Goal: Task Accomplishment & Management: Use online tool/utility

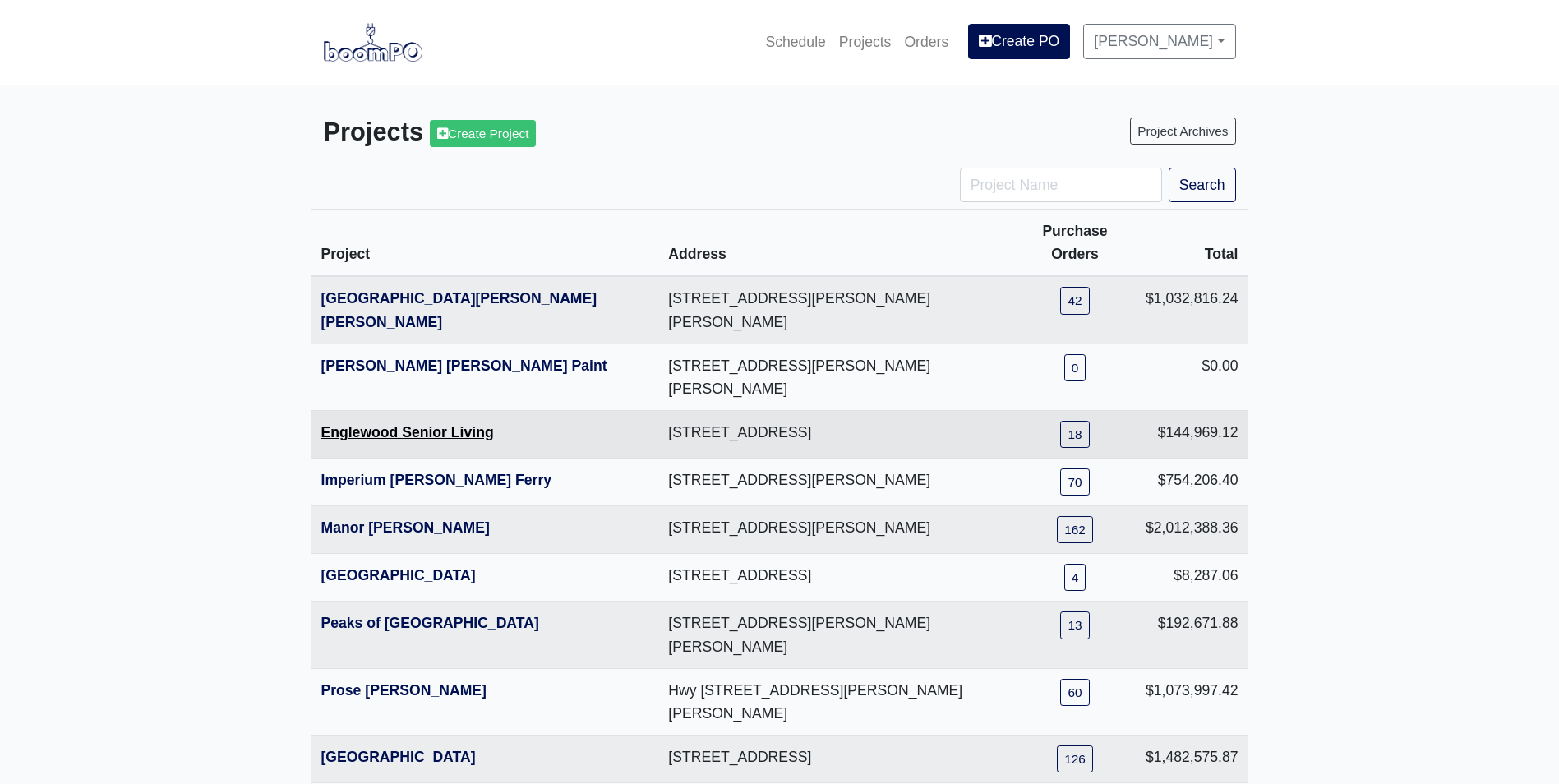
click at [365, 424] on link "Englewood Senior Living" at bounding box center [408, 432] width 173 height 16
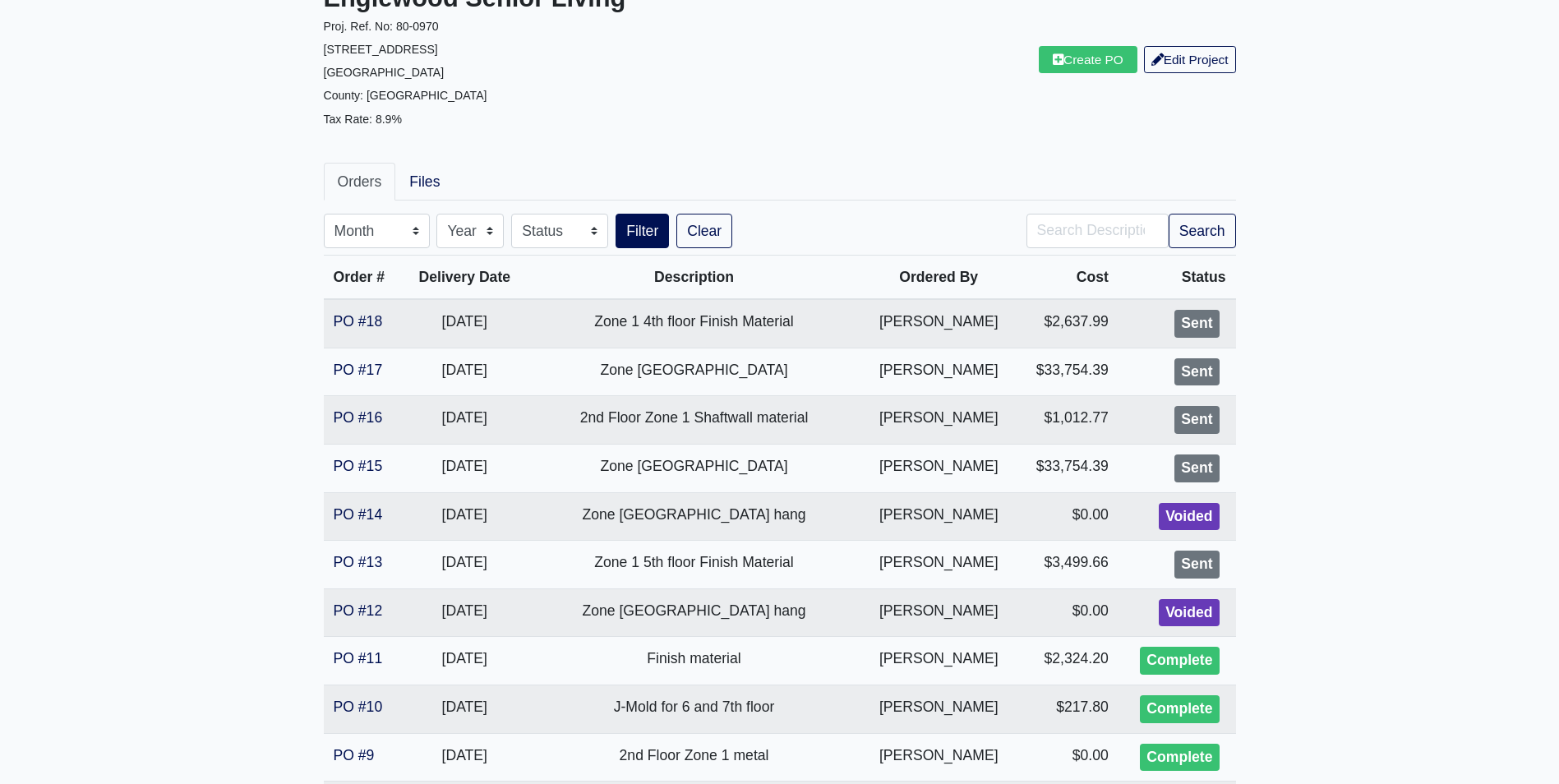
scroll to position [164, 0]
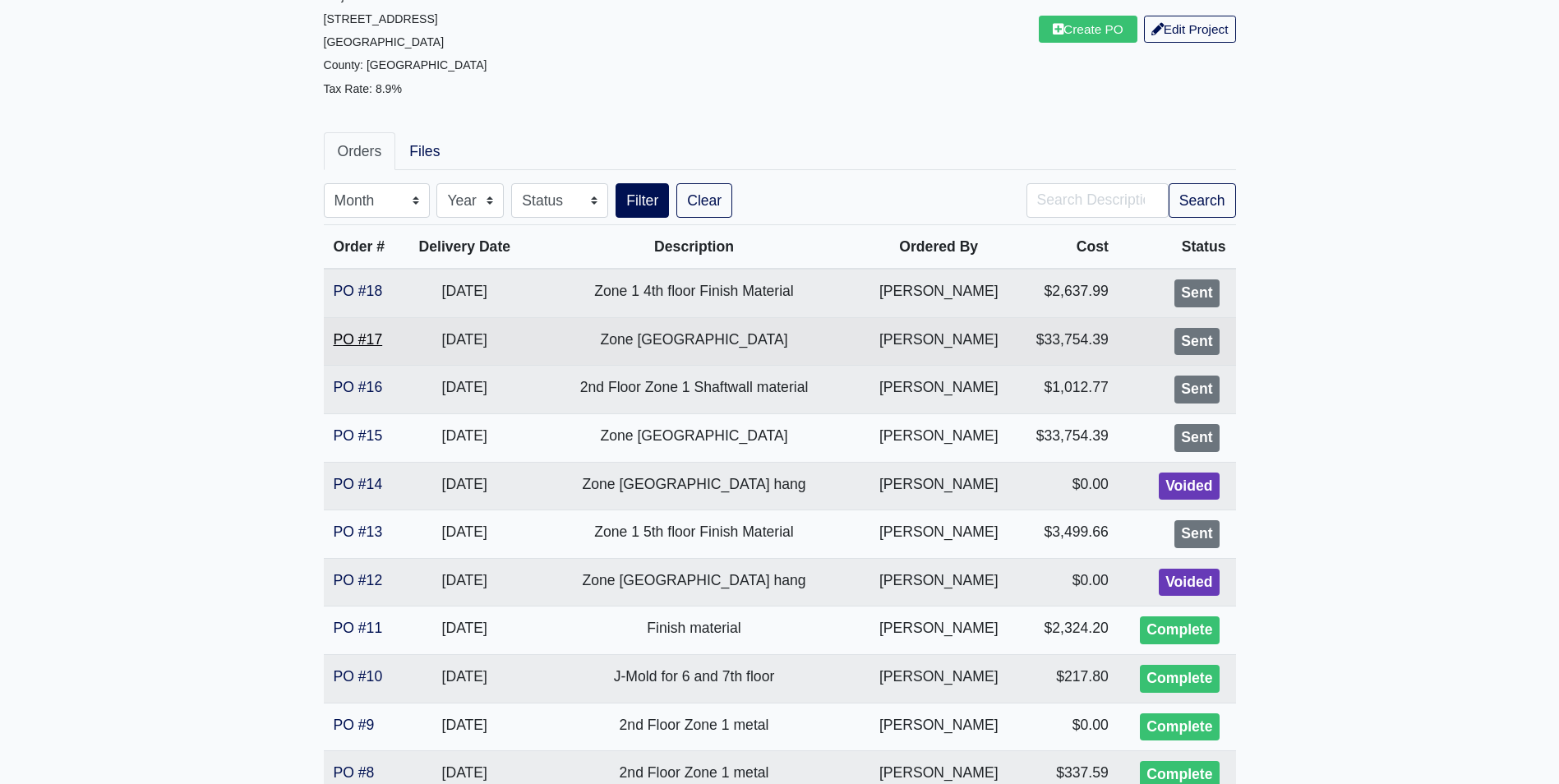
click at [342, 336] on link "PO #17" at bounding box center [358, 339] width 49 height 16
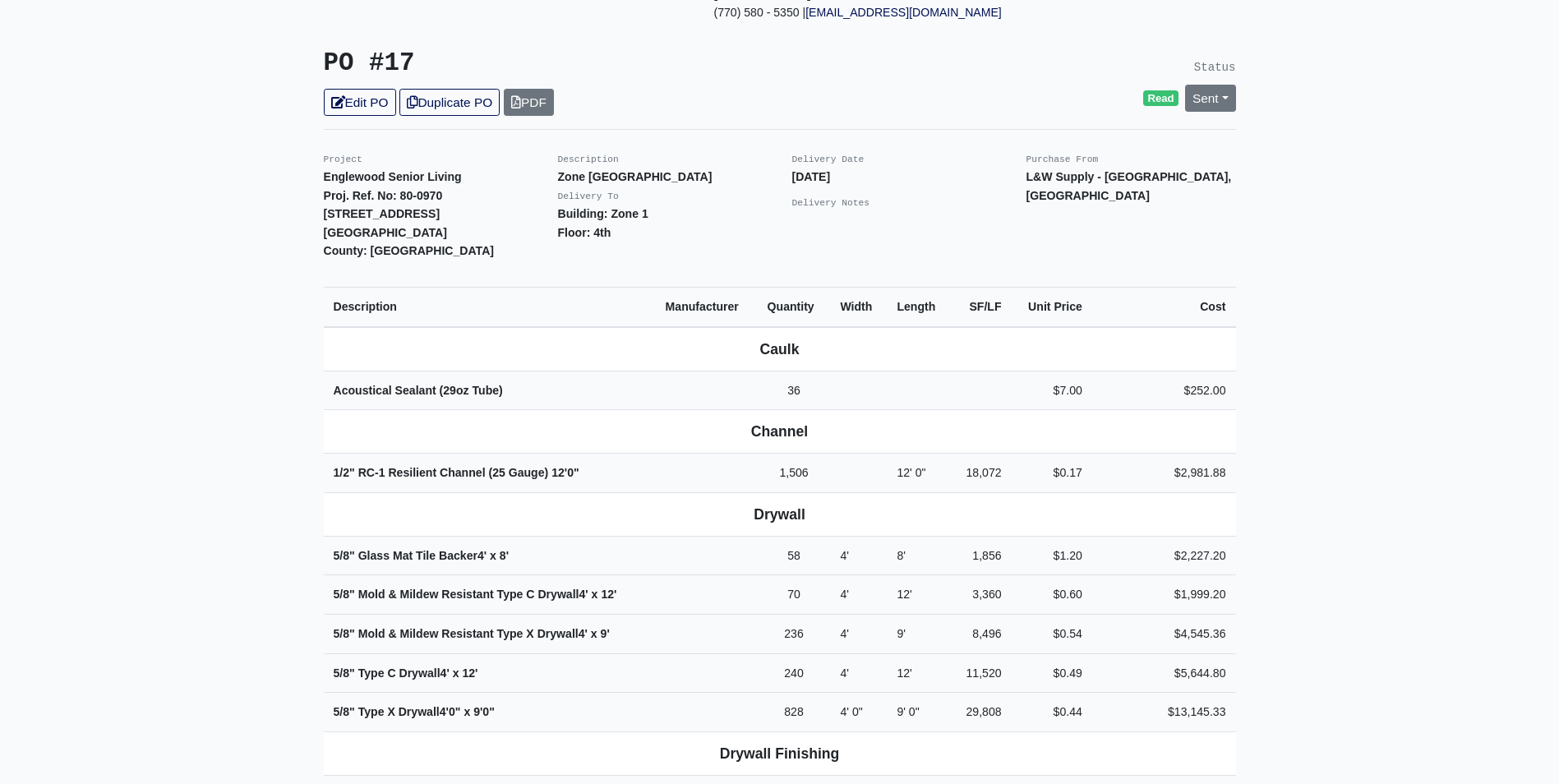
scroll to position [164, 0]
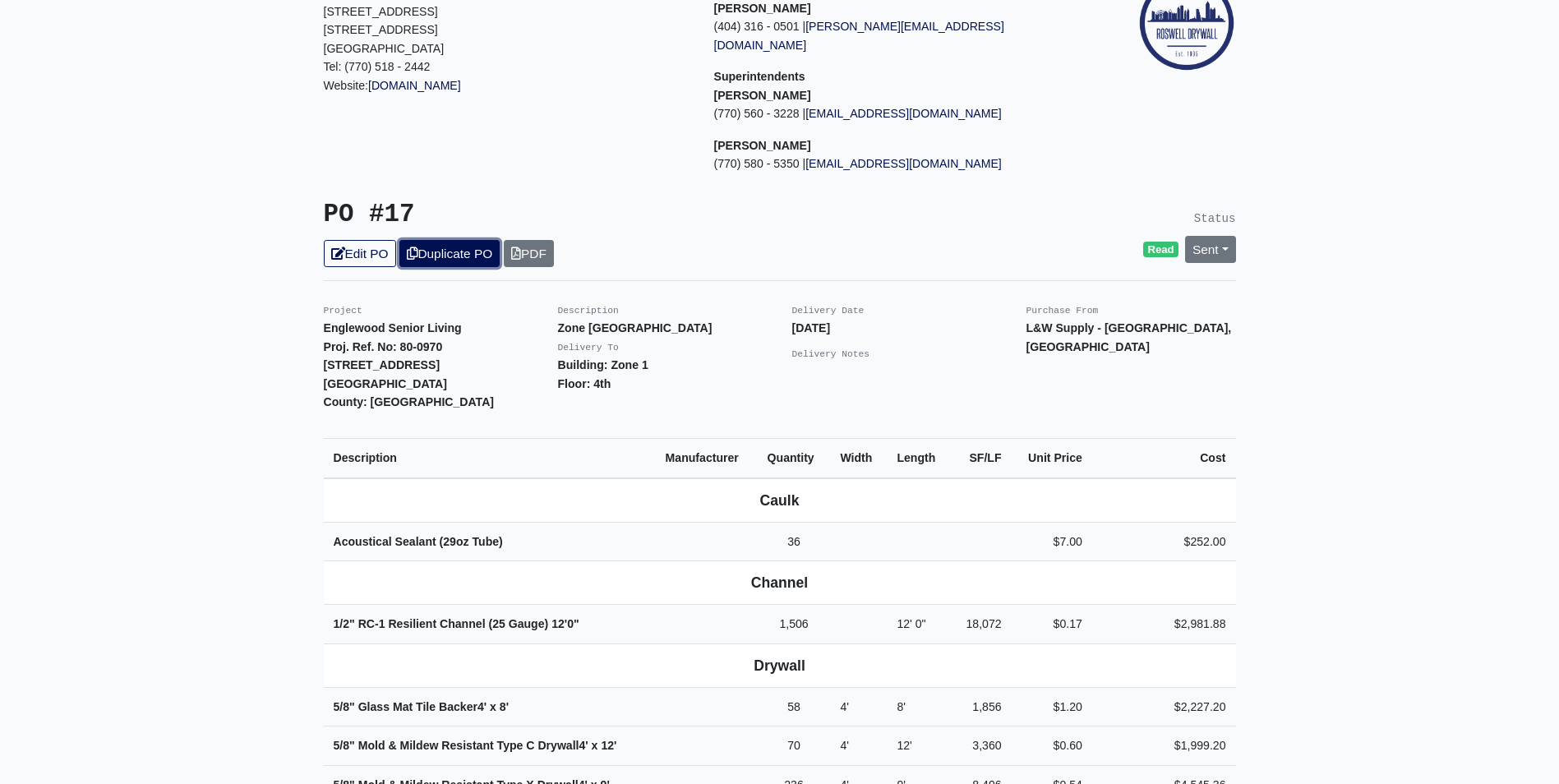
click at [429, 240] on link "Duplicate PO" at bounding box center [450, 253] width 101 height 27
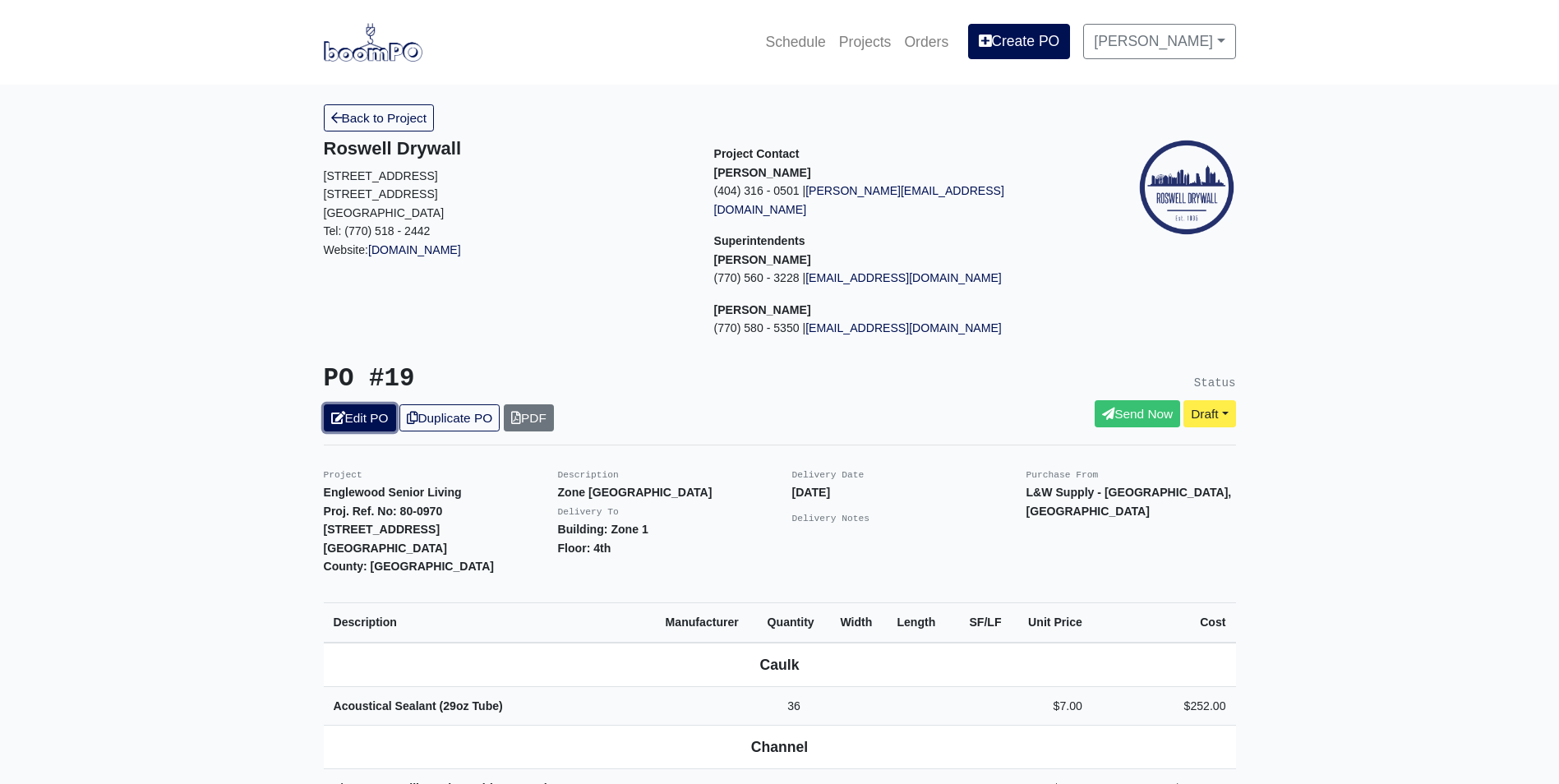
click at [344, 411] on icon at bounding box center [339, 418] width 14 height 13
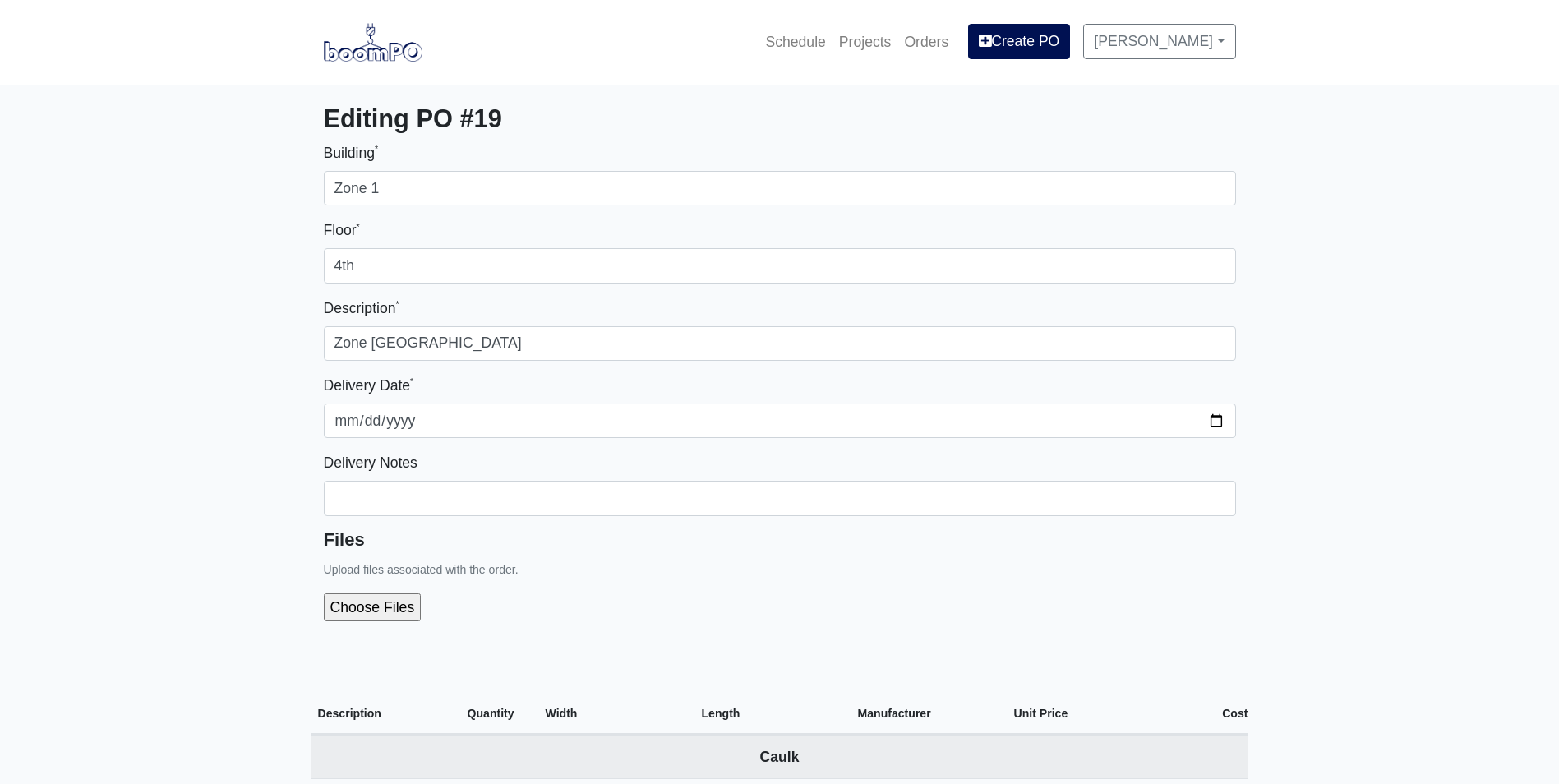
select select
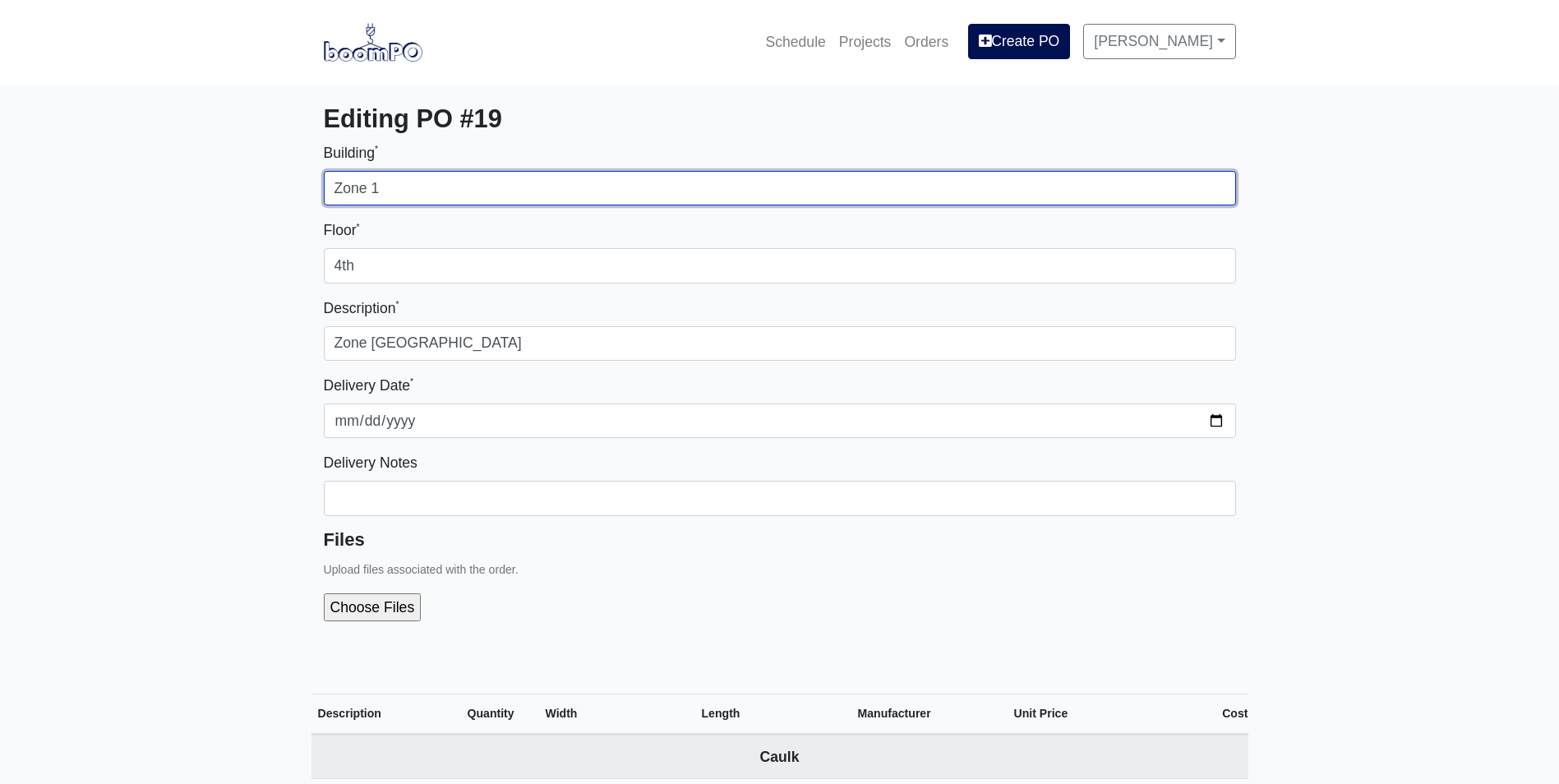
click at [391, 194] on input "Zone 1" at bounding box center [779, 188] width 912 height 34
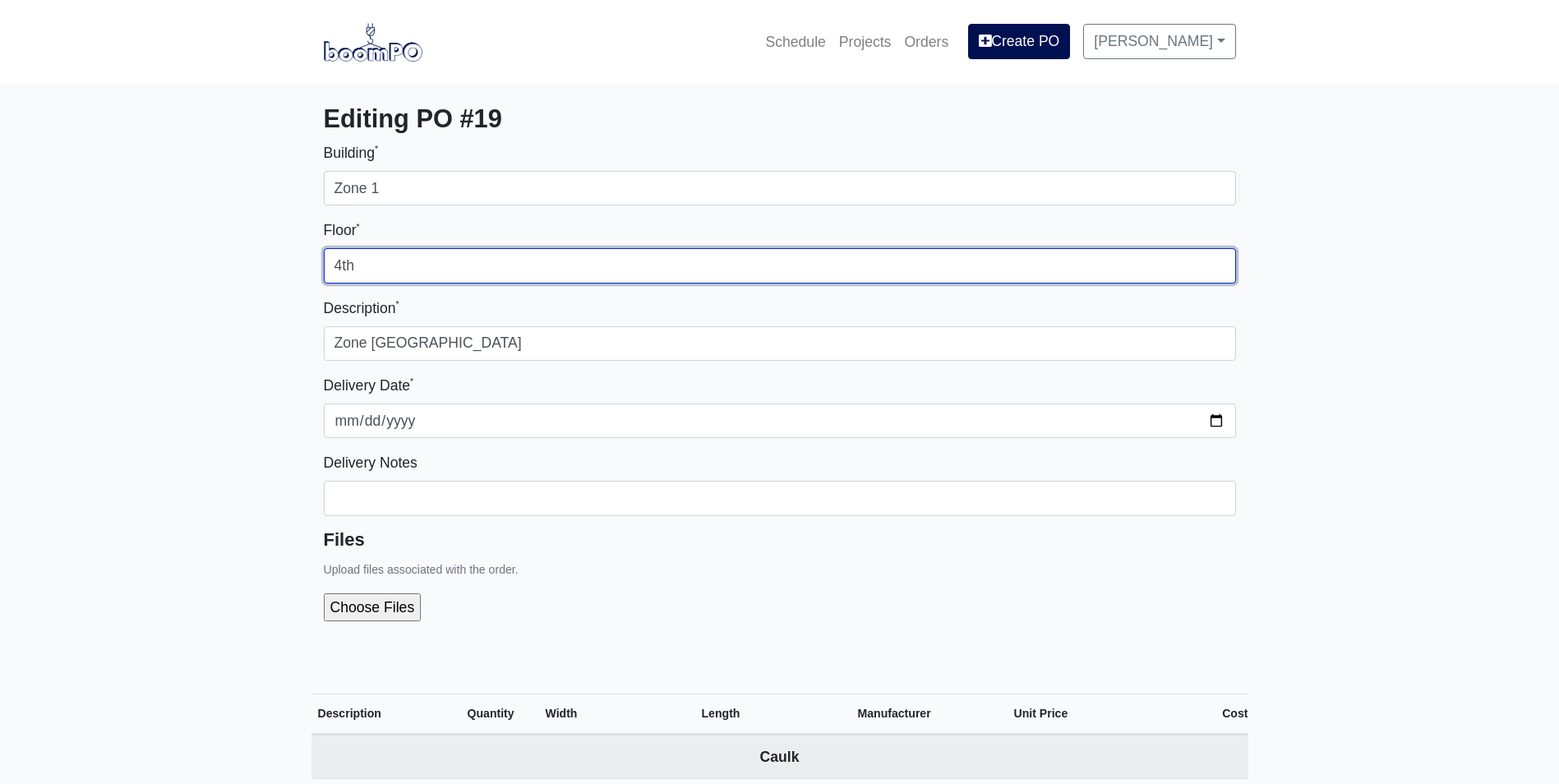
drag, startPoint x: 363, startPoint y: 262, endPoint x: 222, endPoint y: 284, distance: 142.7
type input "3rd"
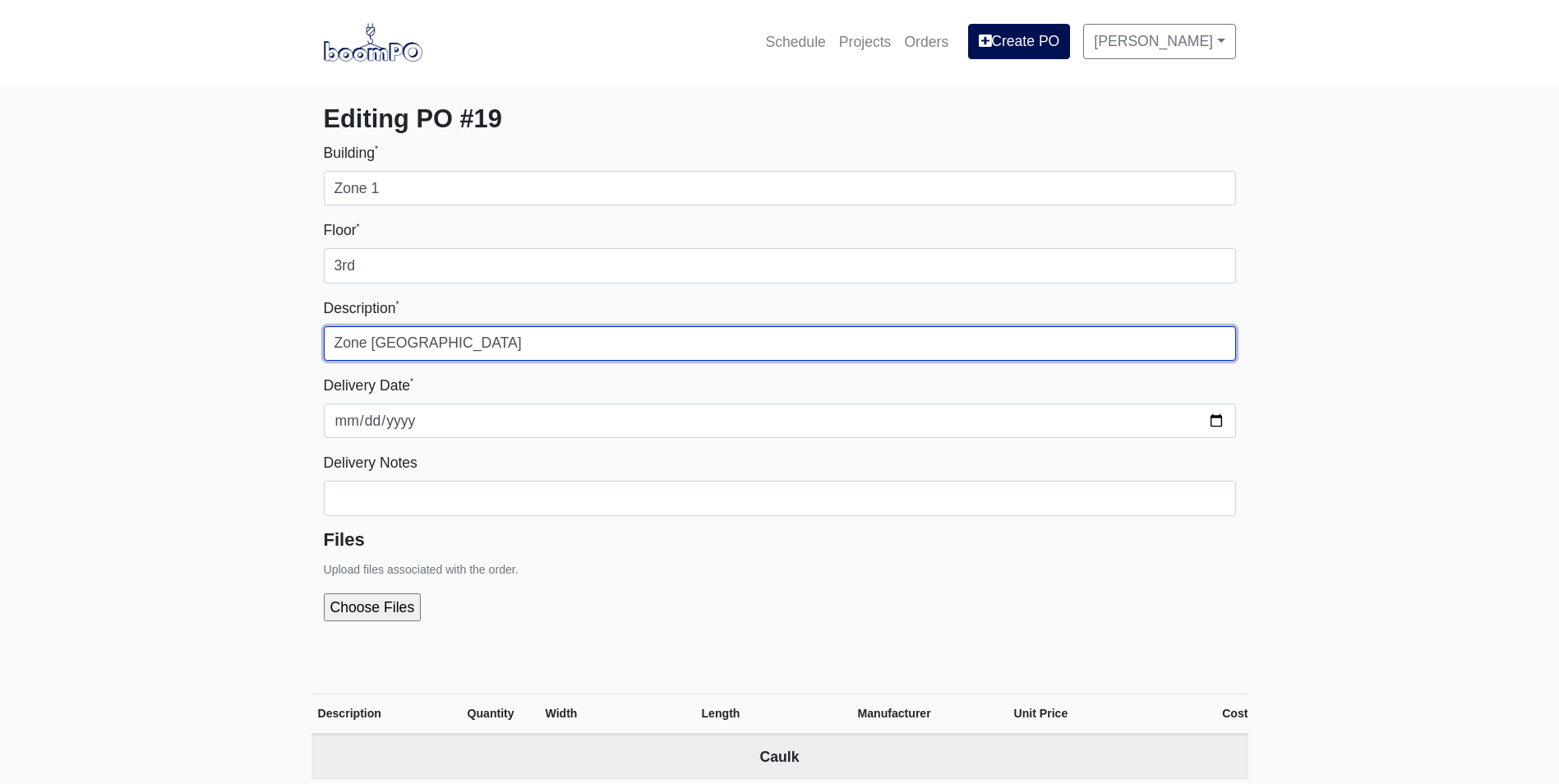
type input "Zone [GEOGRAPHIC_DATA]"
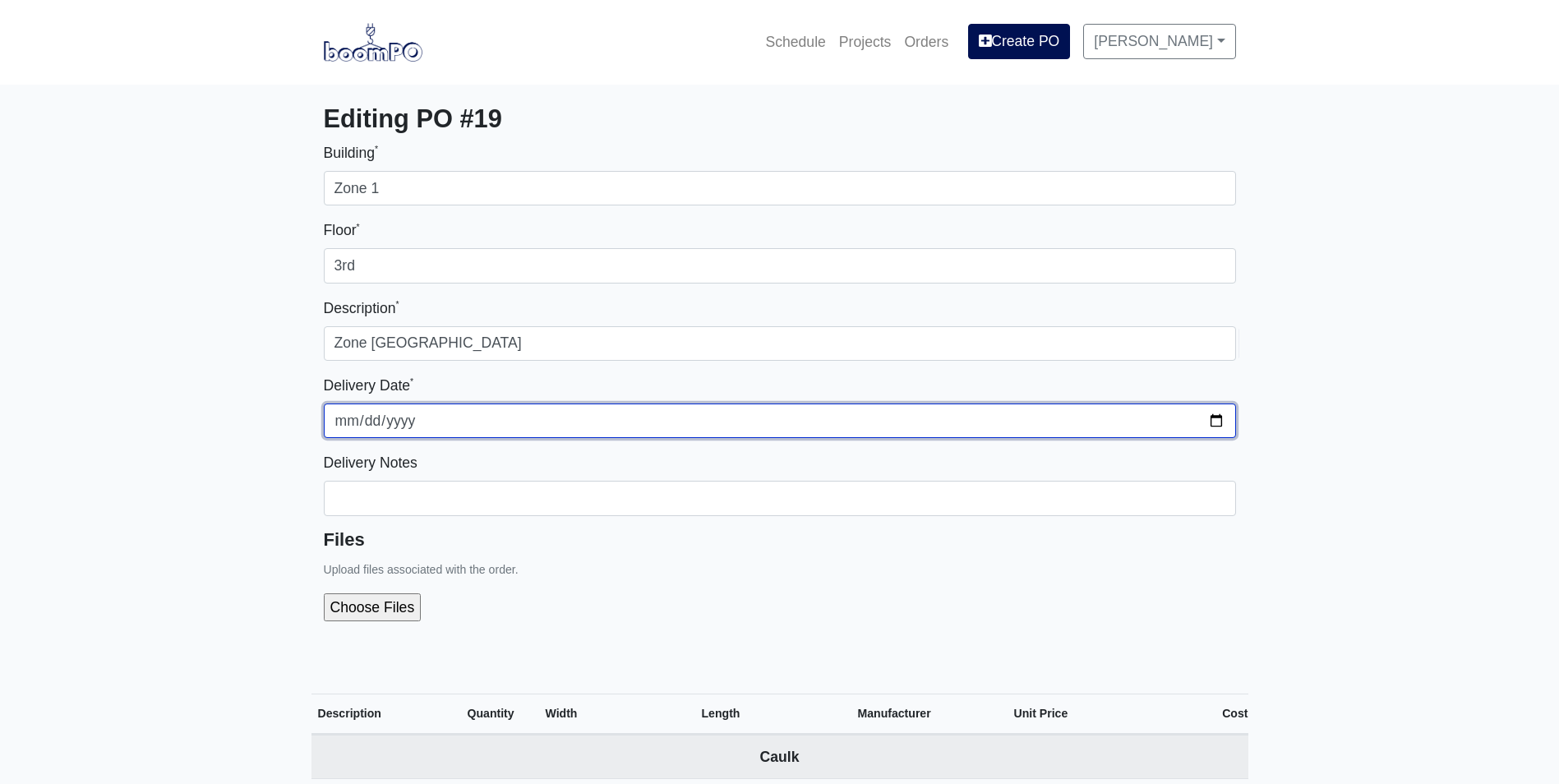
click at [1215, 421] on input "2025-08-27" at bounding box center [779, 420] width 912 height 34
type input "2025-09-04"
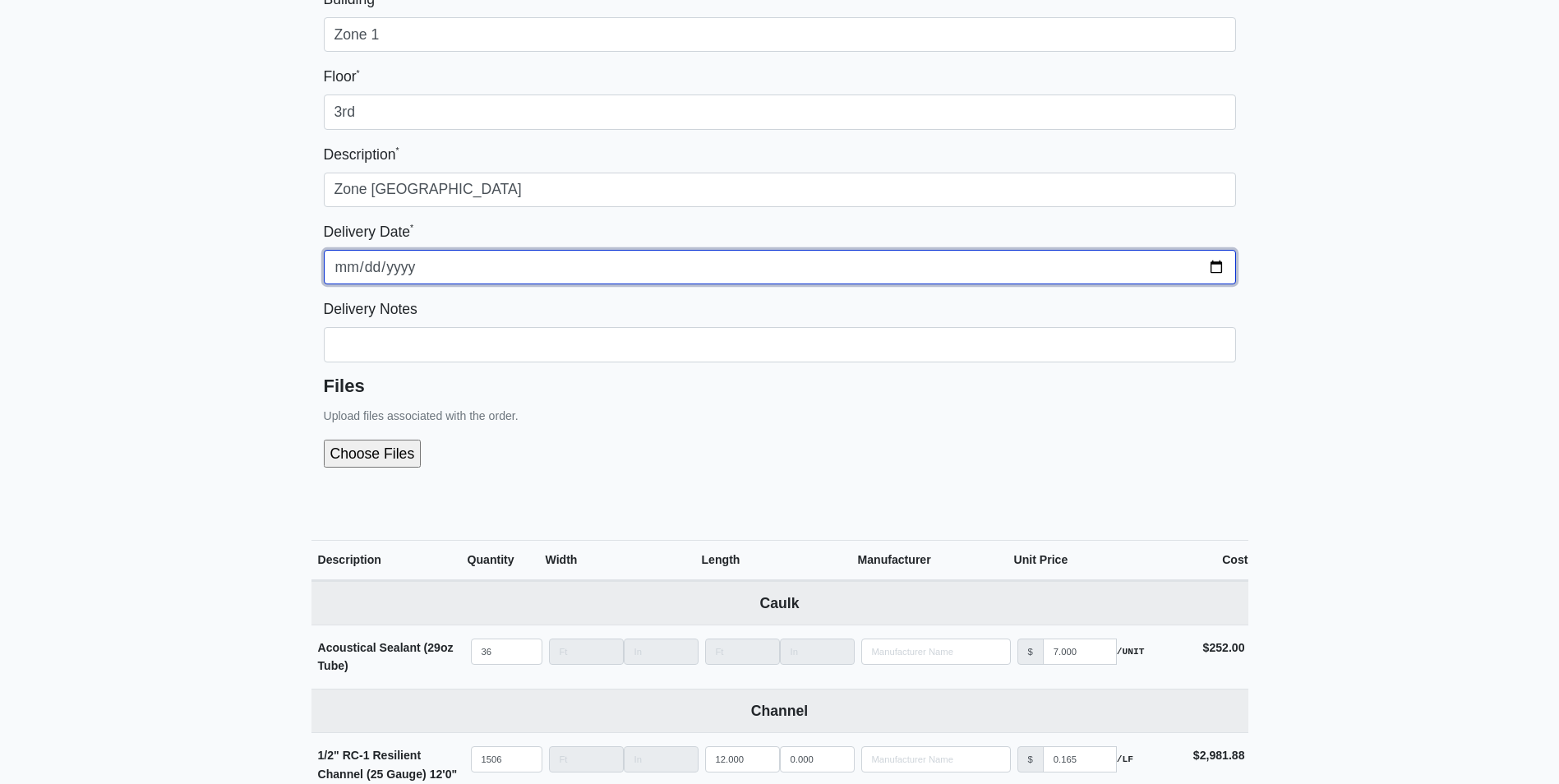
scroll to position [246, 0]
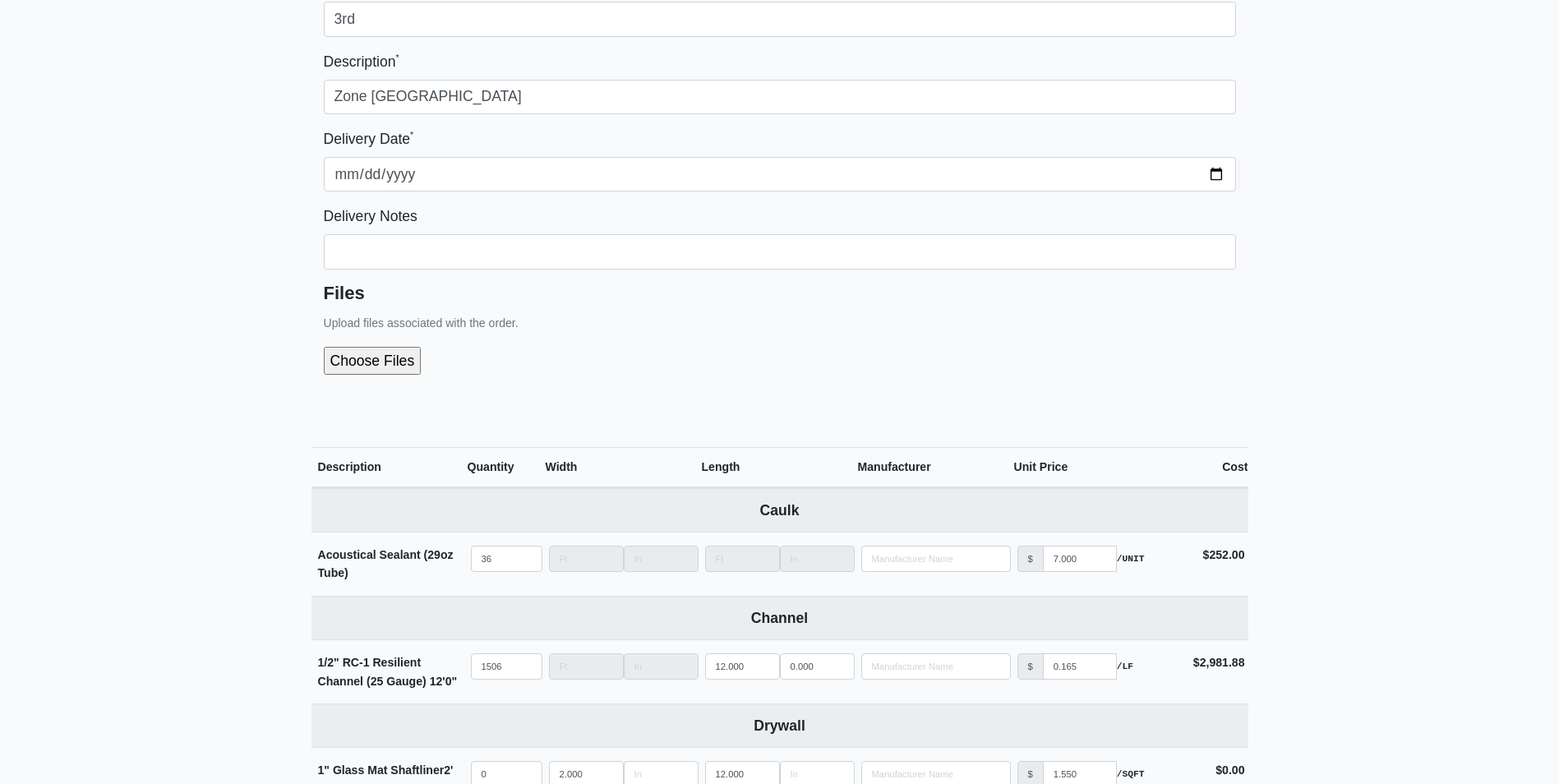
click at [366, 365] on input "file" at bounding box center [460, 360] width 274 height 28
type input "C:\fakepath\Englewood Senior Breakdown Zone 1 Floor 5.pdf"
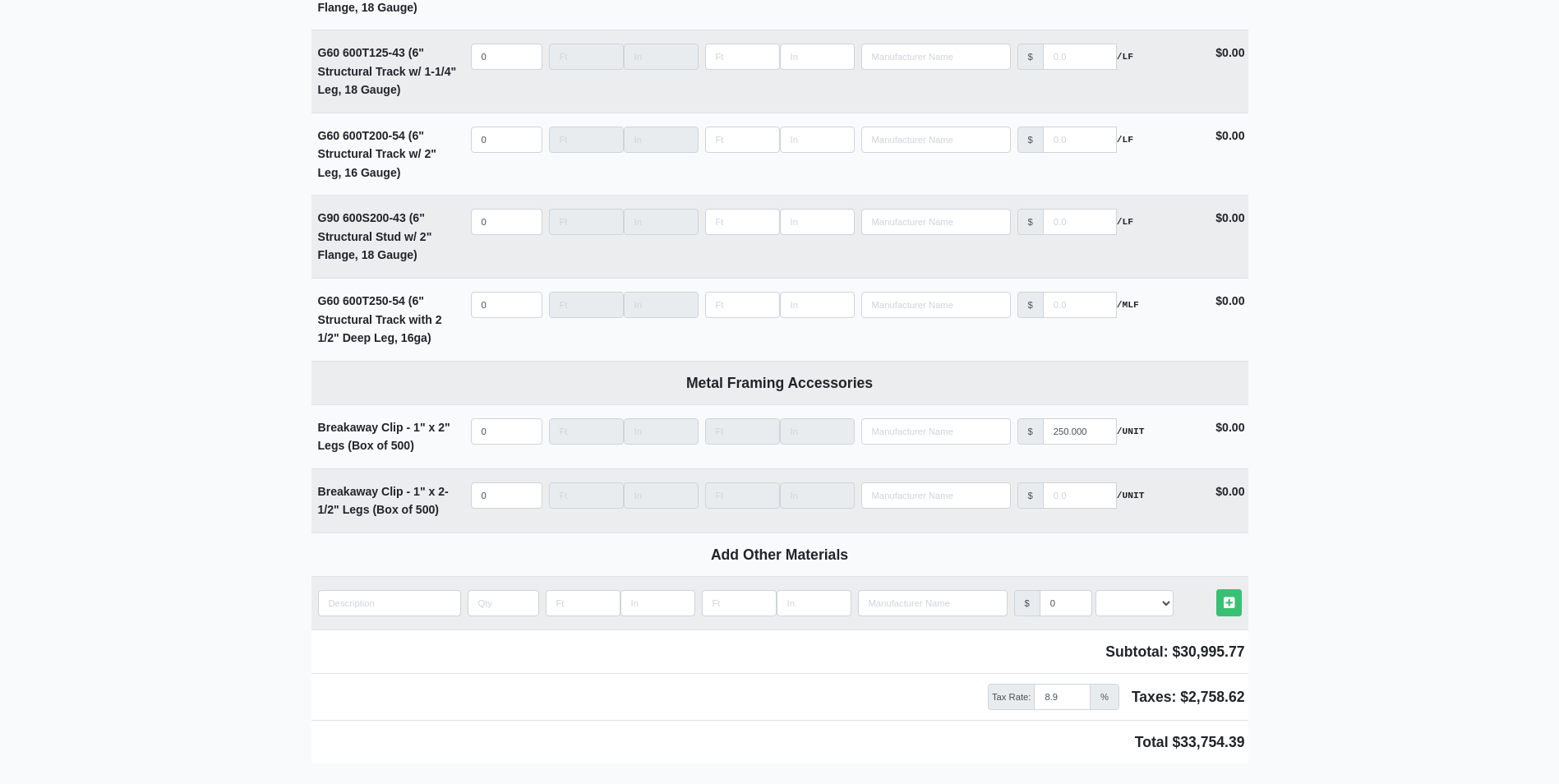
scroll to position [3169, 0]
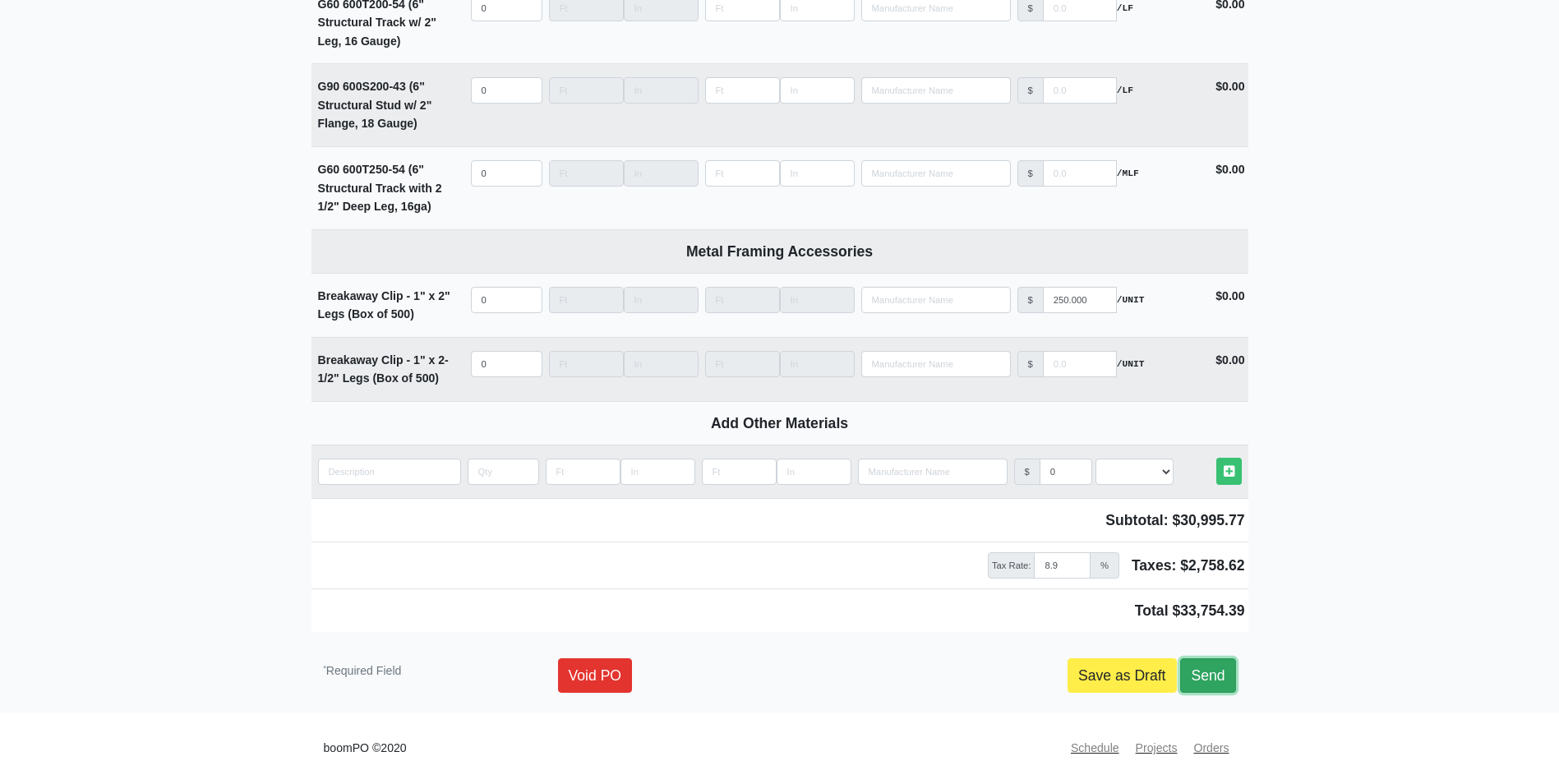
click at [1228, 678] on link "Send" at bounding box center [1208, 675] width 55 height 34
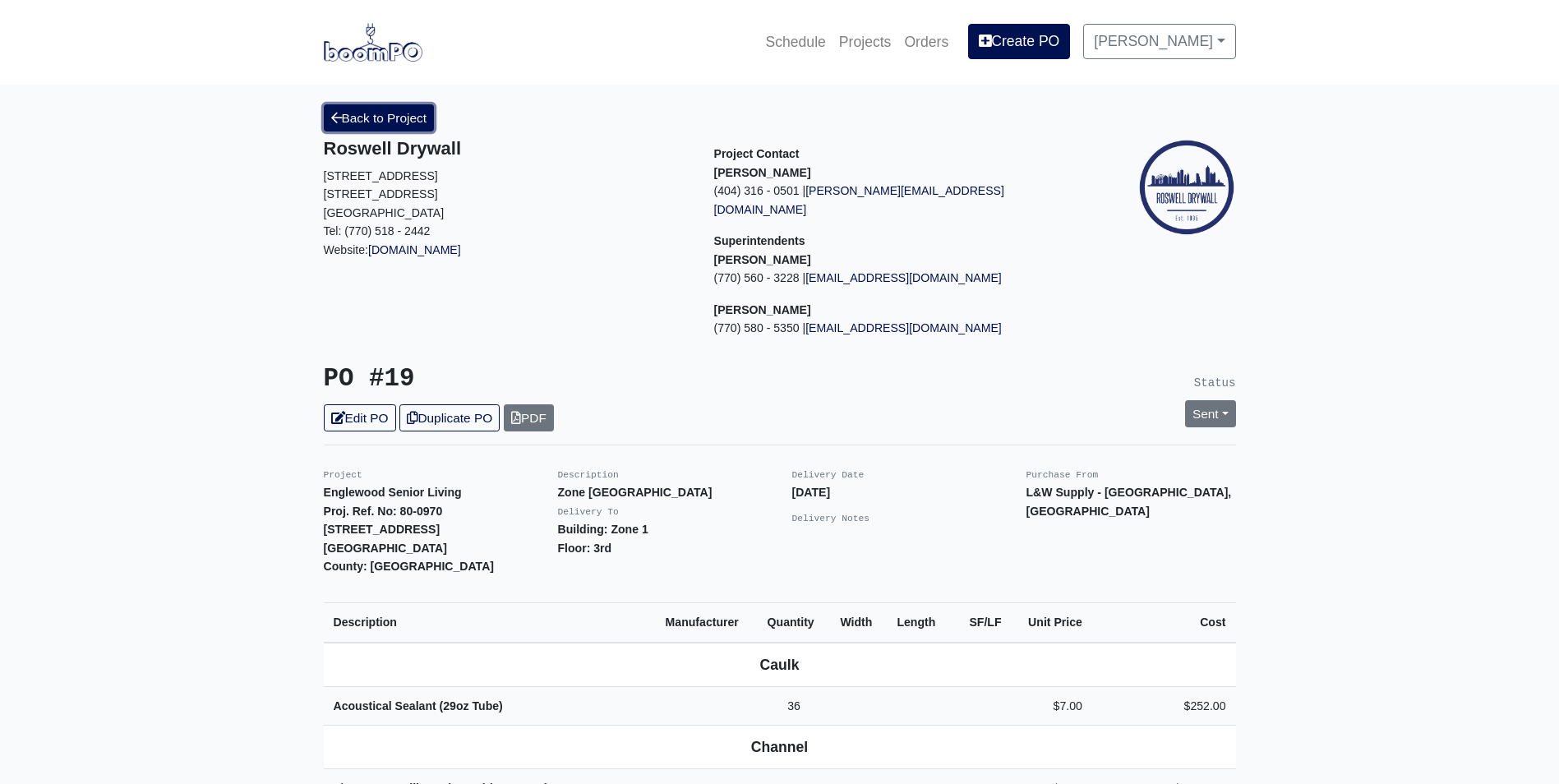
click at [349, 129] on link "Back to Project" at bounding box center [378, 118] width 111 height 27
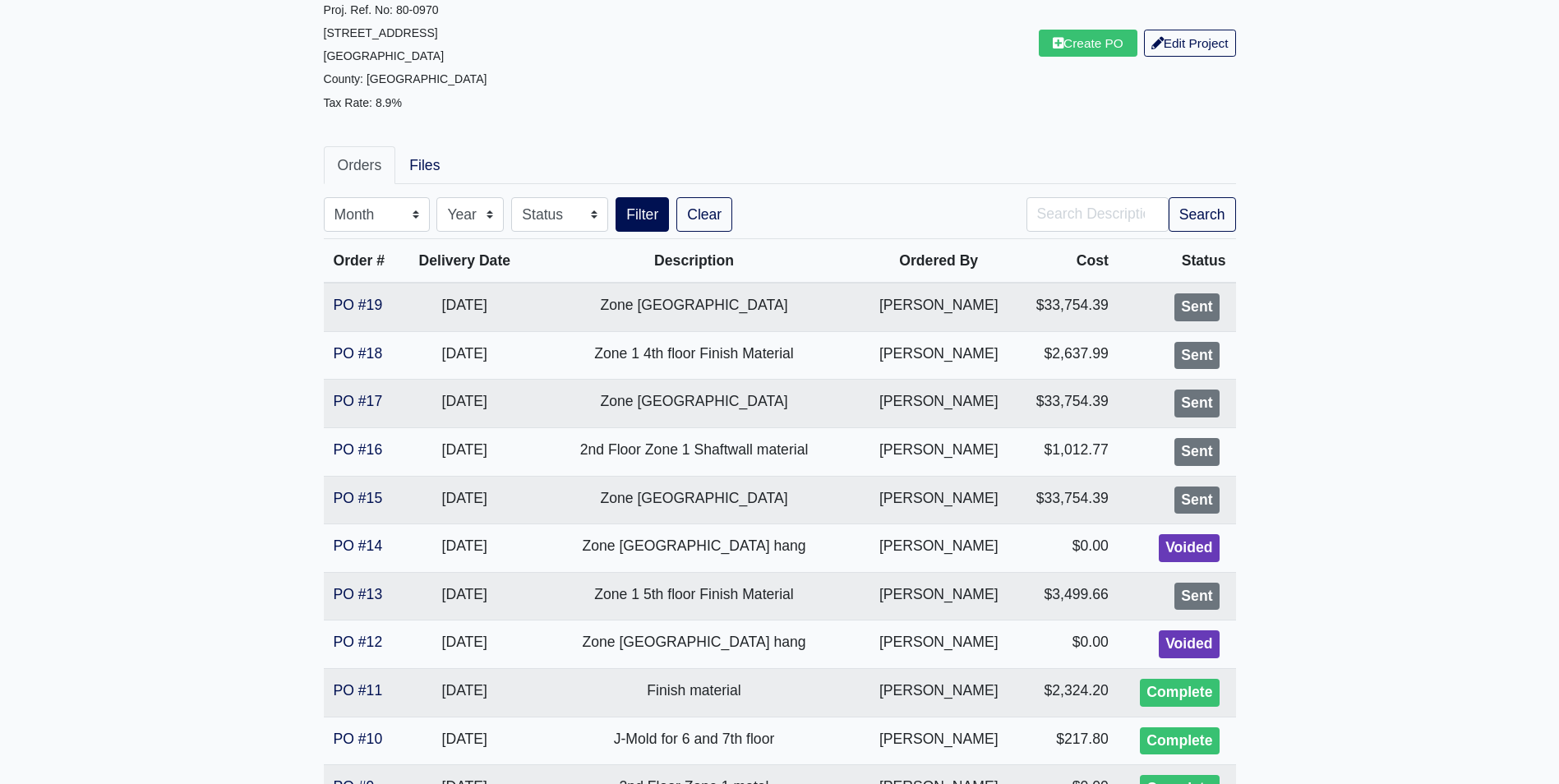
scroll to position [164, 0]
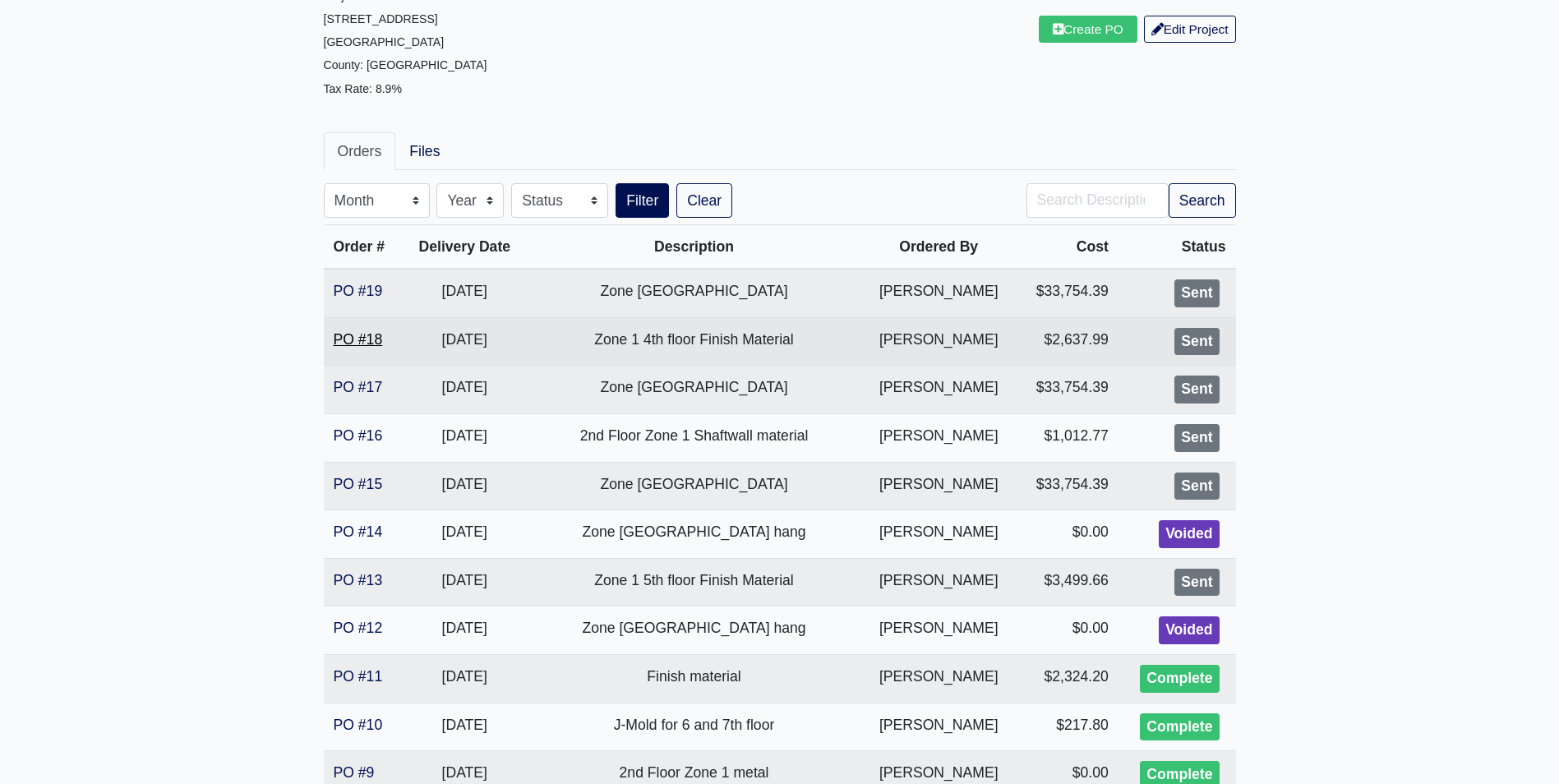
click at [348, 336] on link "PO #18" at bounding box center [358, 339] width 49 height 16
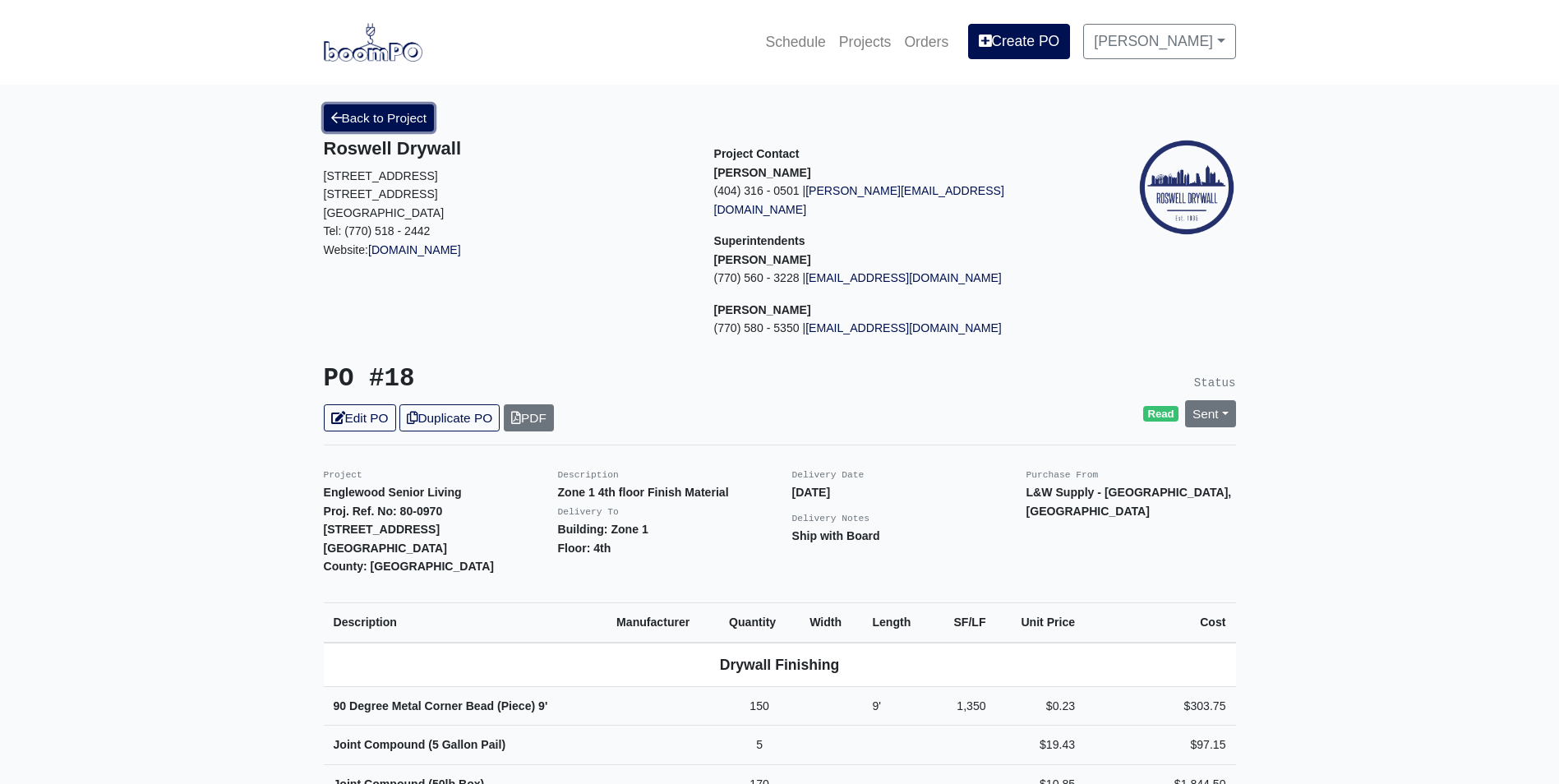
click at [363, 119] on link "Back to Project" at bounding box center [378, 118] width 111 height 27
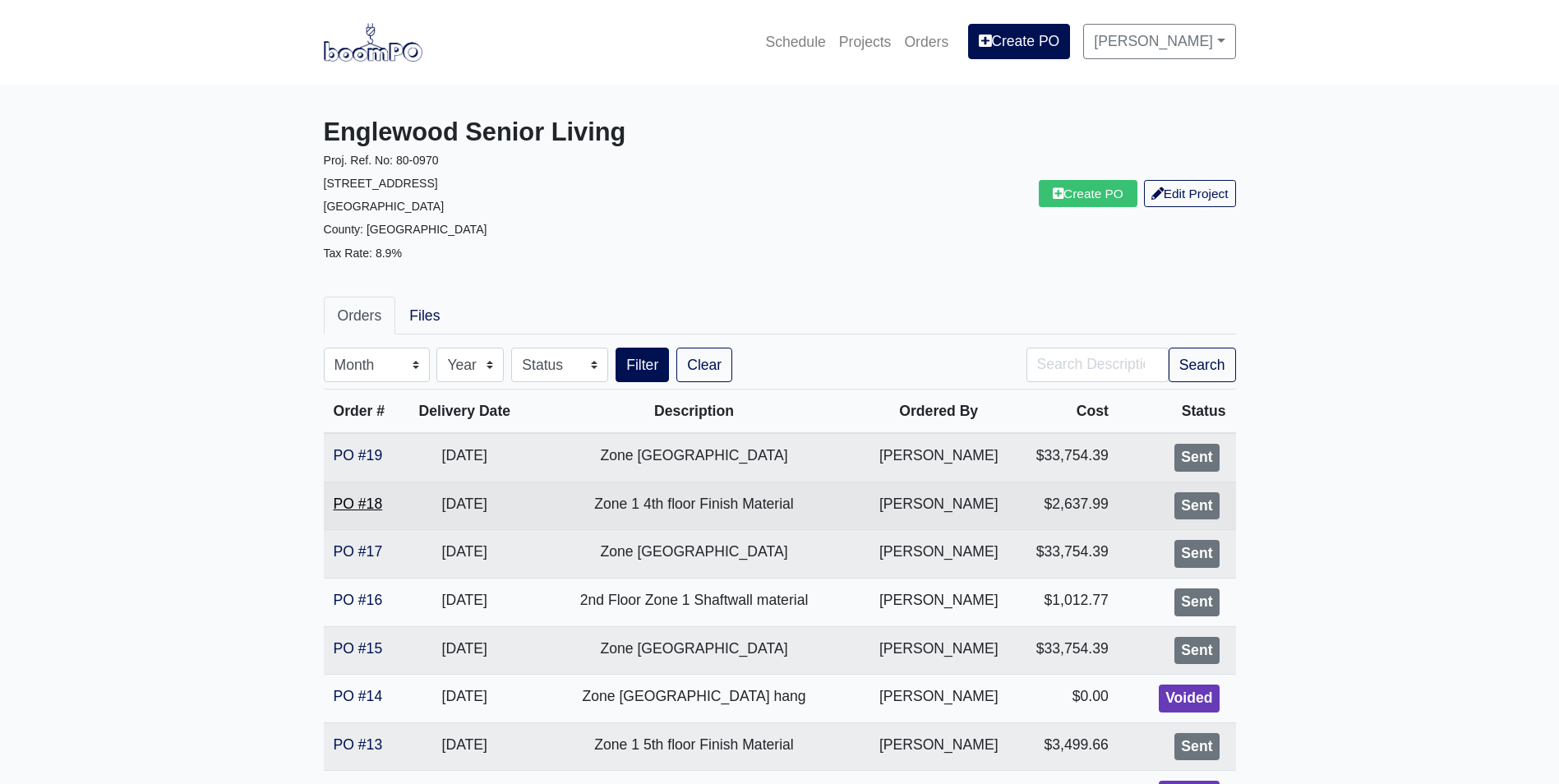
click at [358, 507] on link "PO #18" at bounding box center [358, 504] width 49 height 16
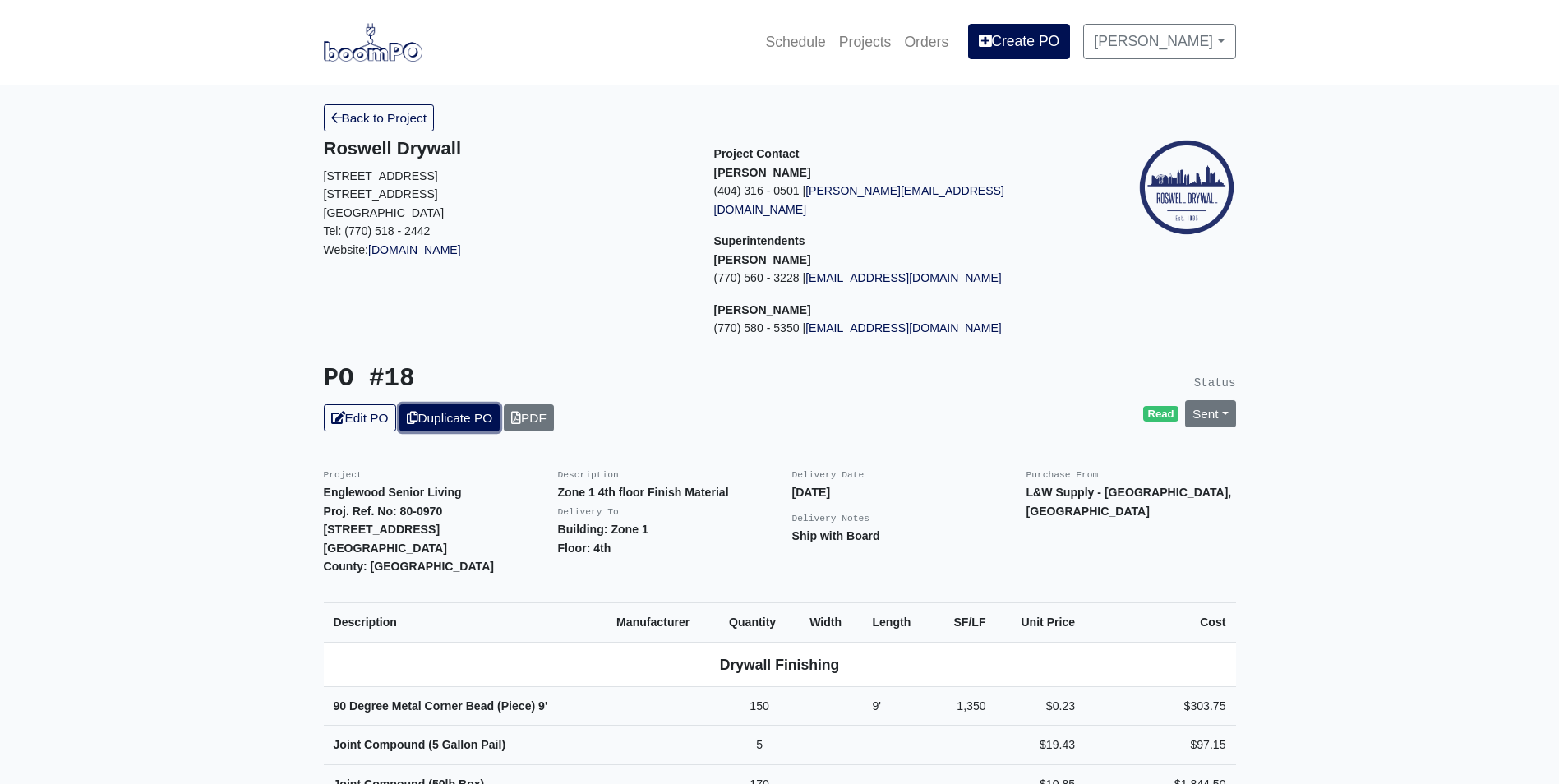
click at [480, 404] on link "Duplicate PO" at bounding box center [450, 418] width 101 height 27
click at [372, 404] on link "Edit PO" at bounding box center [359, 418] width 73 height 27
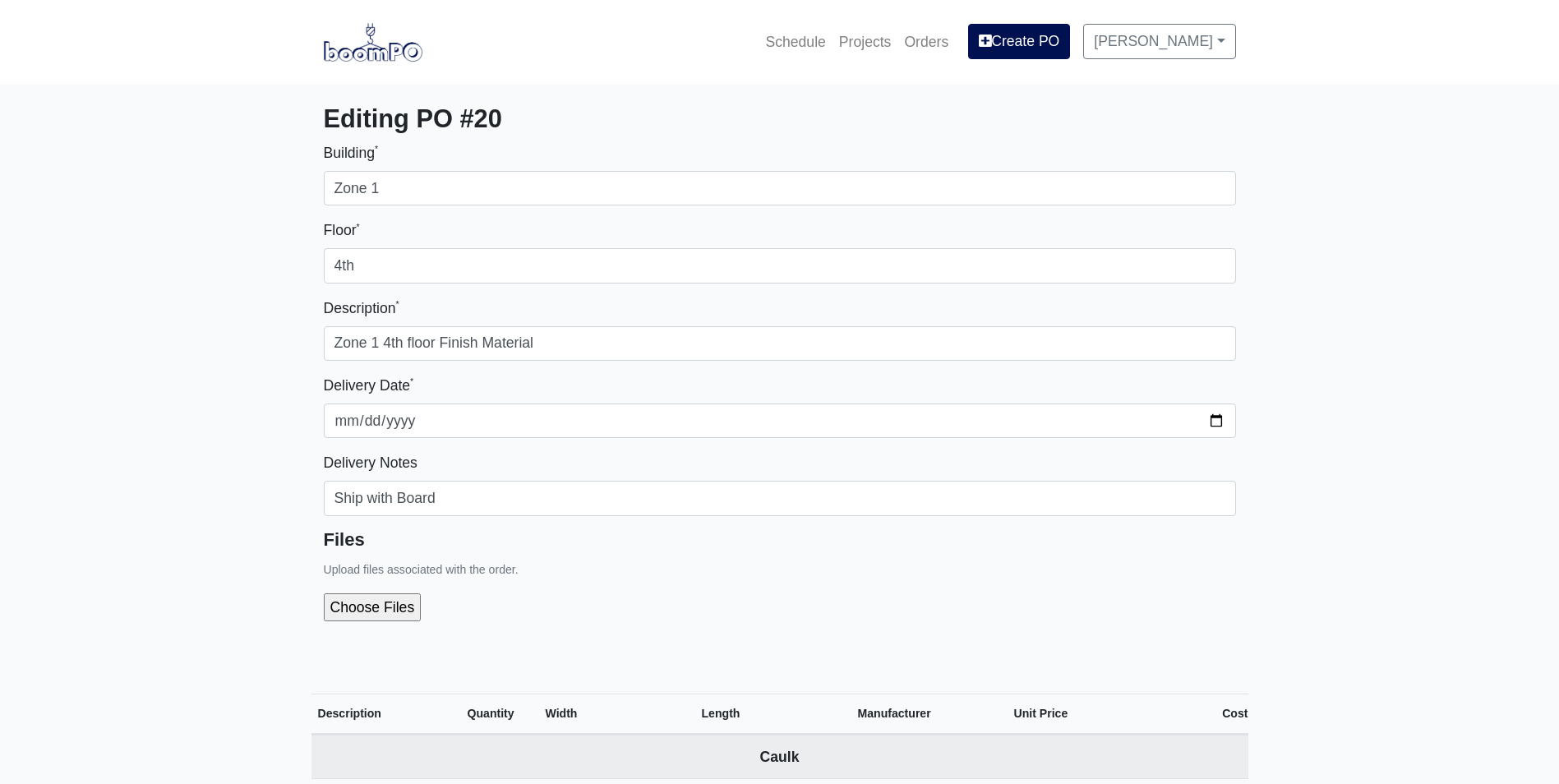
select select
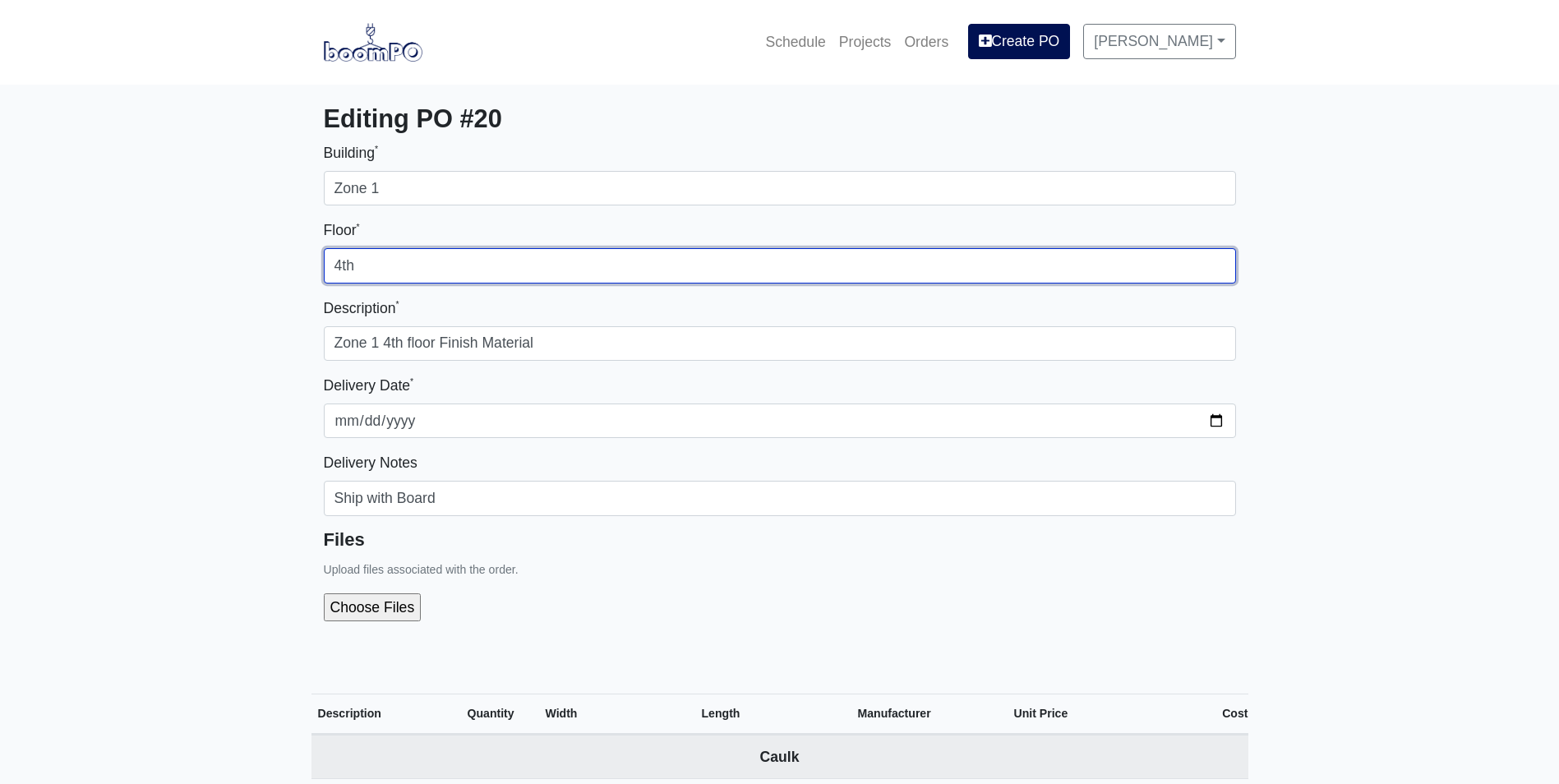
drag, startPoint x: 366, startPoint y: 270, endPoint x: 21, endPoint y: 266, distance: 345.0
type input "3rd"
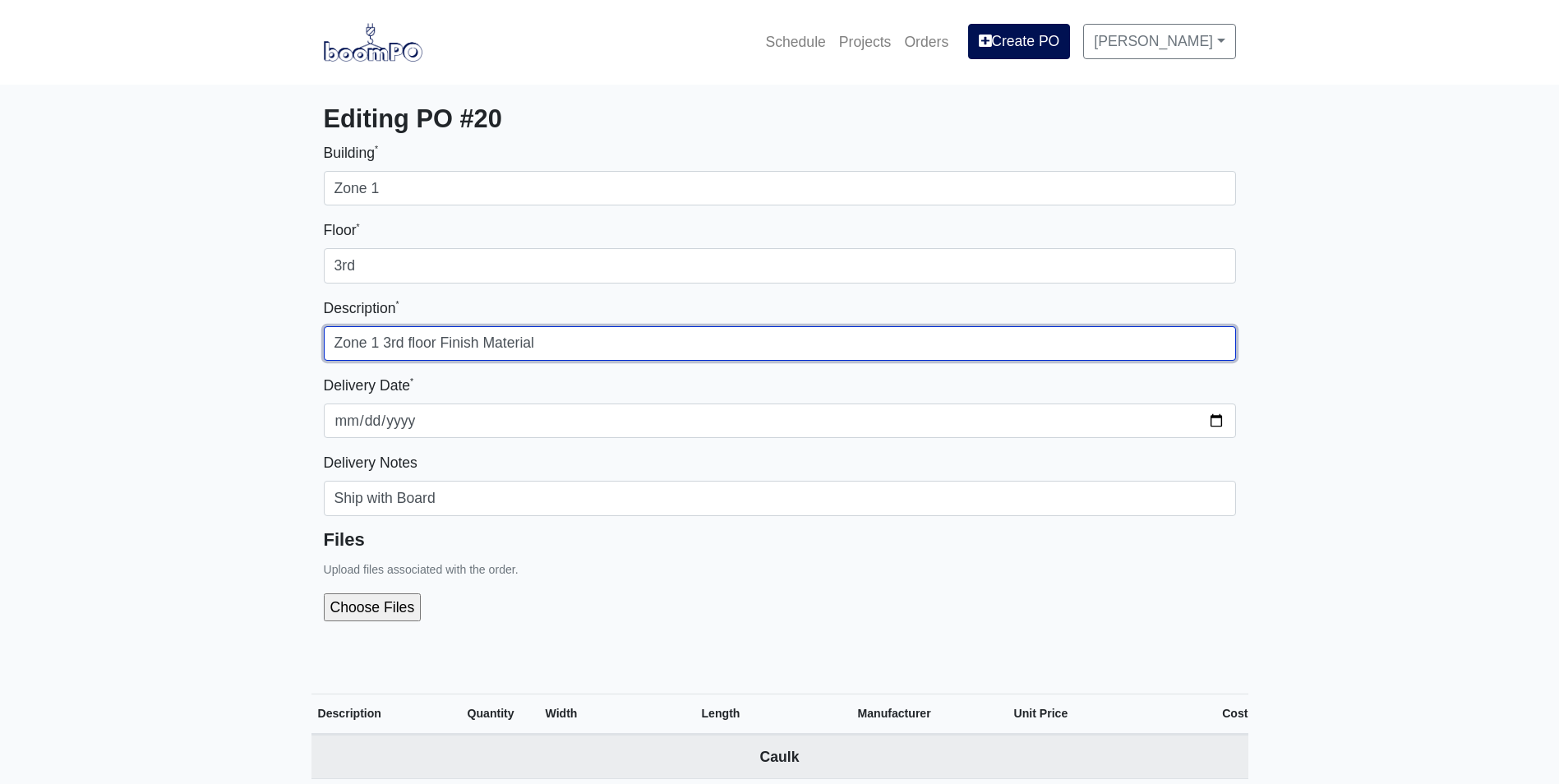
type input "Zone 1 3rd floor Finish Material"
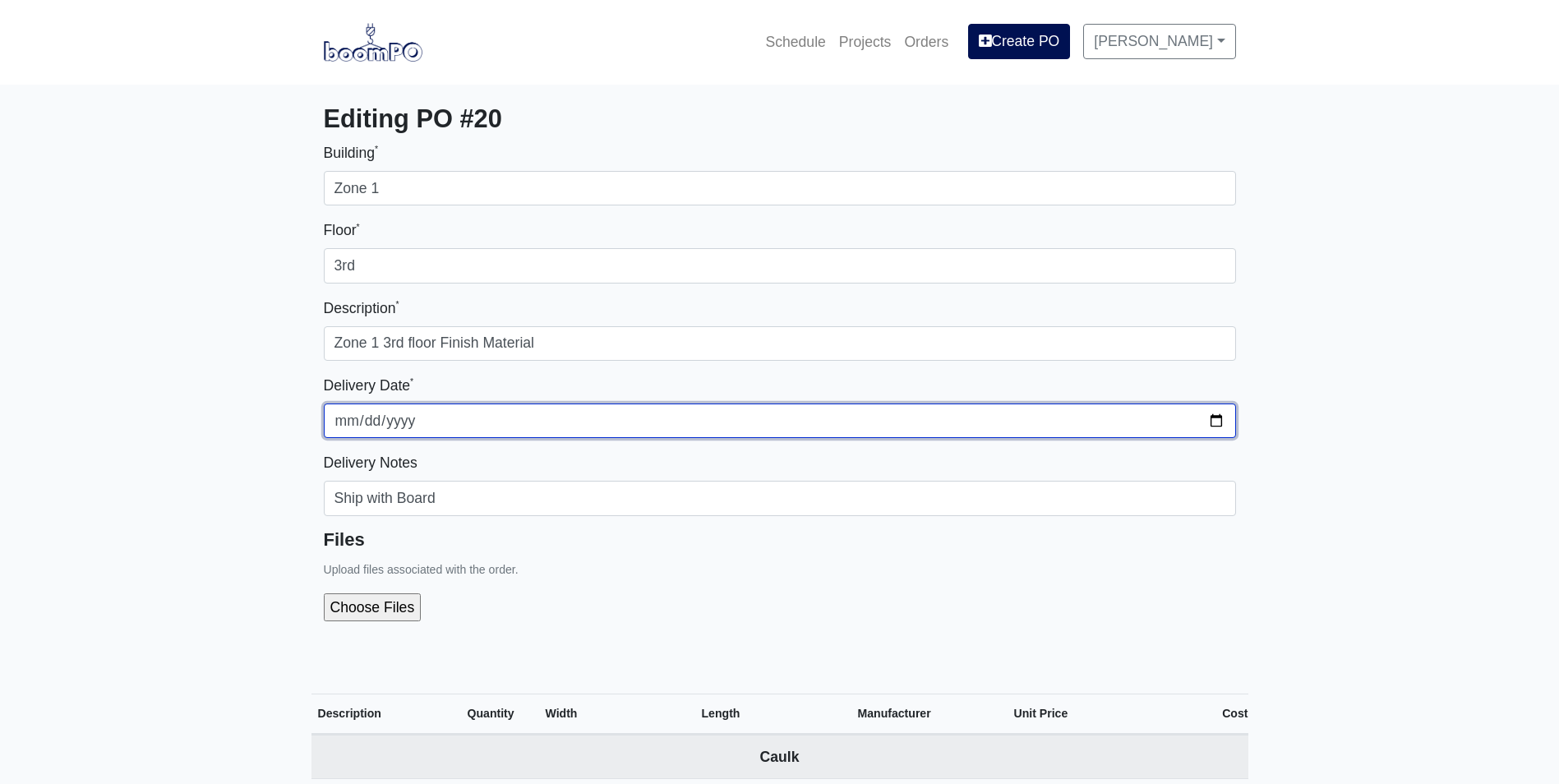
click at [1218, 416] on input "2025-08-27" at bounding box center [779, 420] width 912 height 34
type input "2025-09-04"
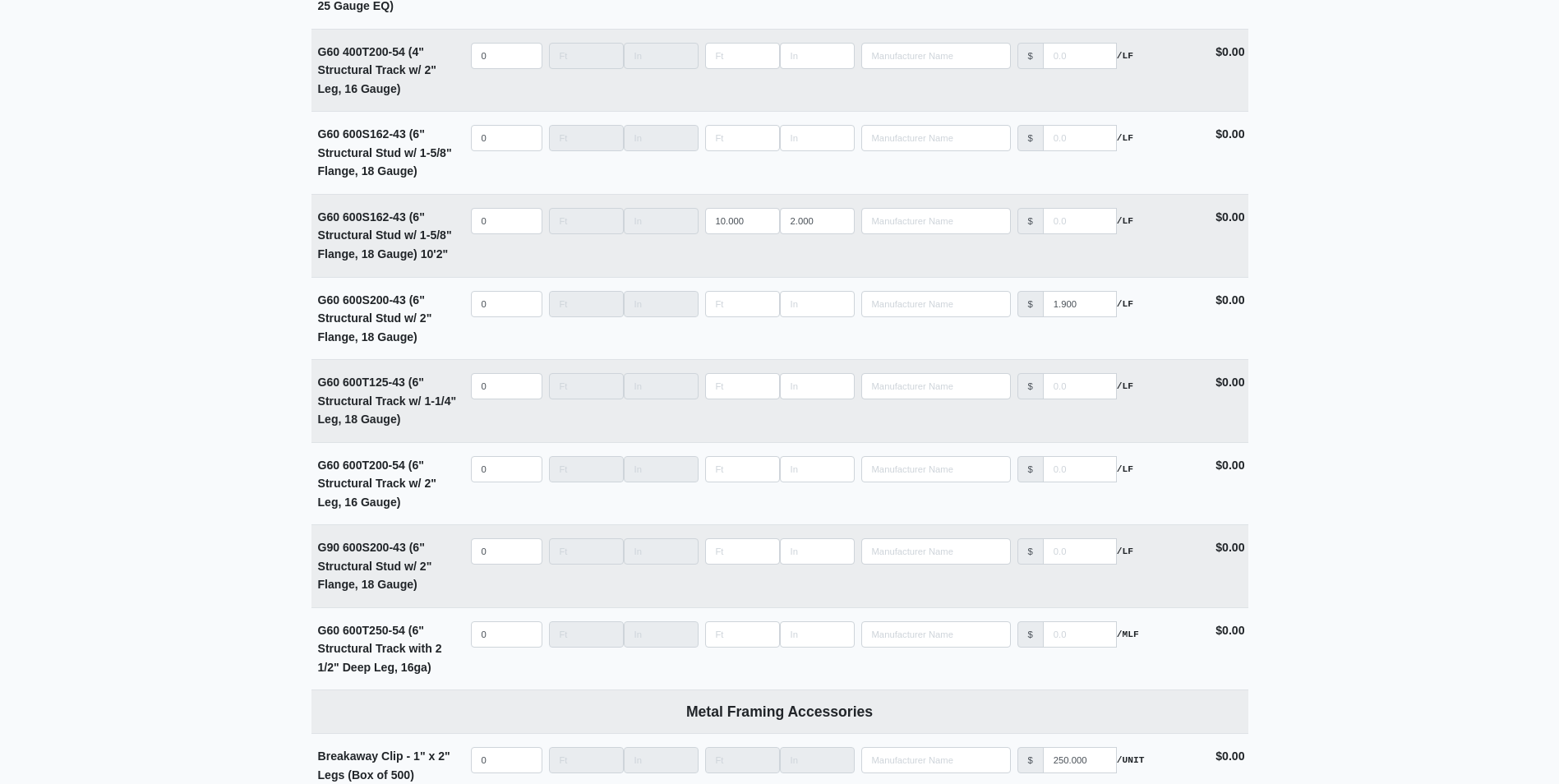
scroll to position [3097, 0]
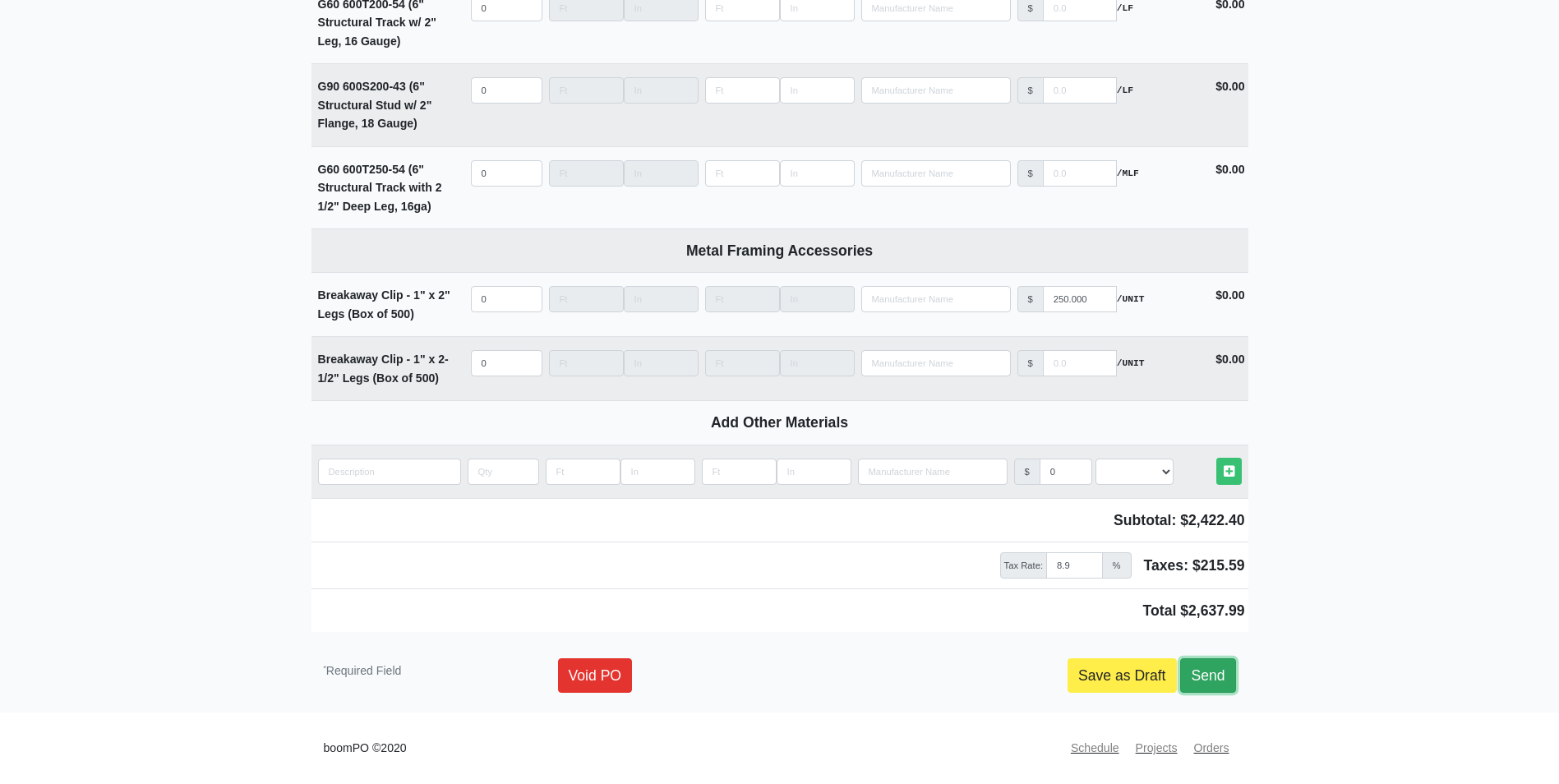
click at [1210, 668] on link "Send" at bounding box center [1208, 675] width 55 height 34
